Goal: Task Accomplishment & Management: Use online tool/utility

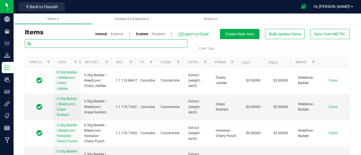
click at [60, 43] on input "text" at bounding box center [106, 43] width 163 height 8
type input "h"
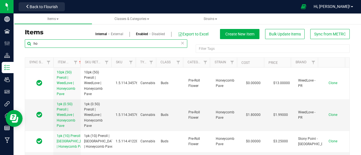
type input "h"
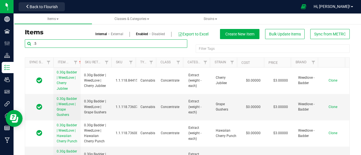
type input "."
type input "1pk (1g) Preroll | Humble Greens |"
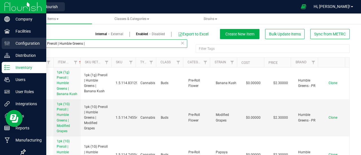
drag, startPoint x: 98, startPoint y: 38, endPoint x: 4, endPoint y: 43, distance: 94.4
click at [4, 43] on div "Company Facilities Configuration Distribution Inventory Users User Roles Integr…" at bounding box center [180, 77] width 361 height 155
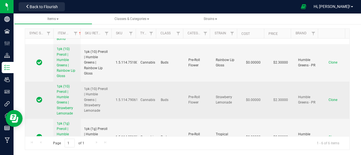
scroll to position [119, 0]
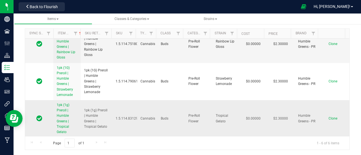
click at [329, 117] on span "Clone" at bounding box center [333, 119] width 9 height 4
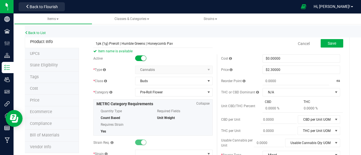
type input "1pk (1g) Preroll | Humble Greens | Honeycomb Pave"
